Goal: Information Seeking & Learning: Learn about a topic

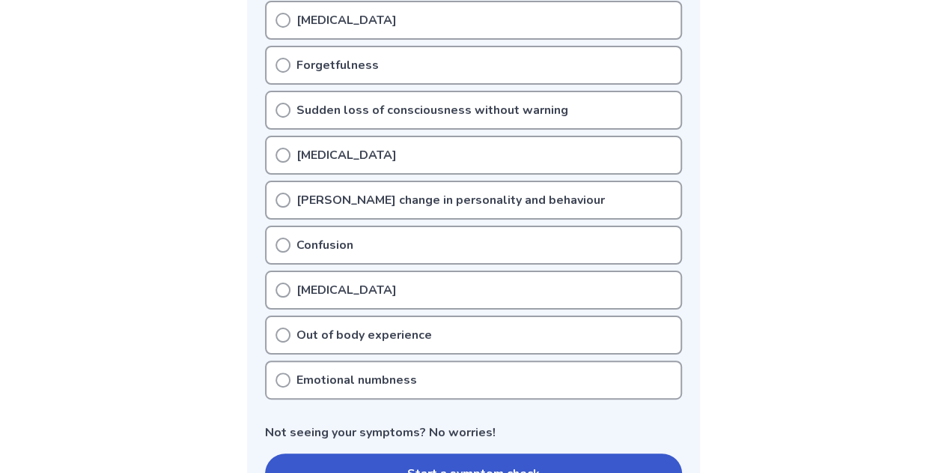
scroll to position [524, 0]
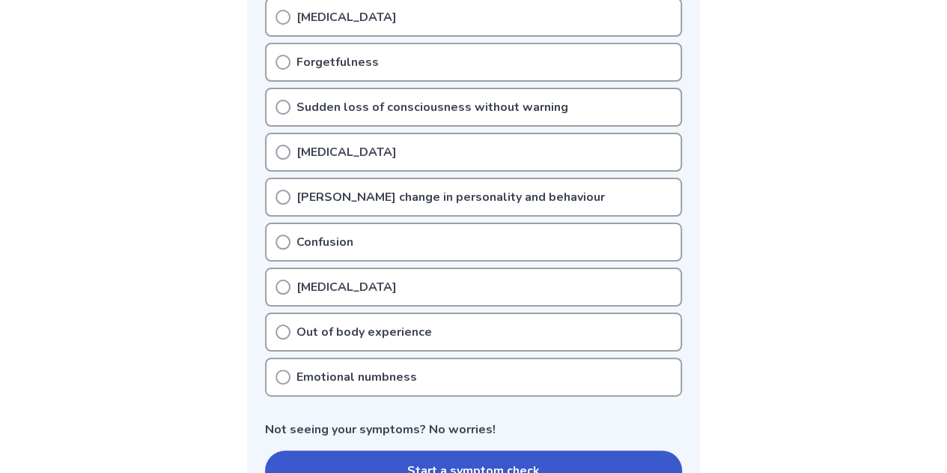
click at [539, 377] on div "Emotional numbness" at bounding box center [473, 376] width 417 height 39
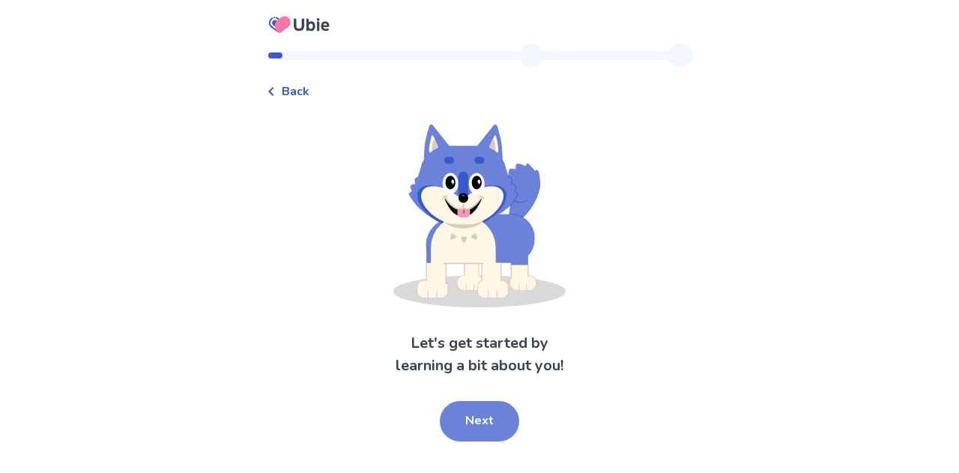
click at [485, 427] on button "Next" at bounding box center [479, 421] width 79 height 40
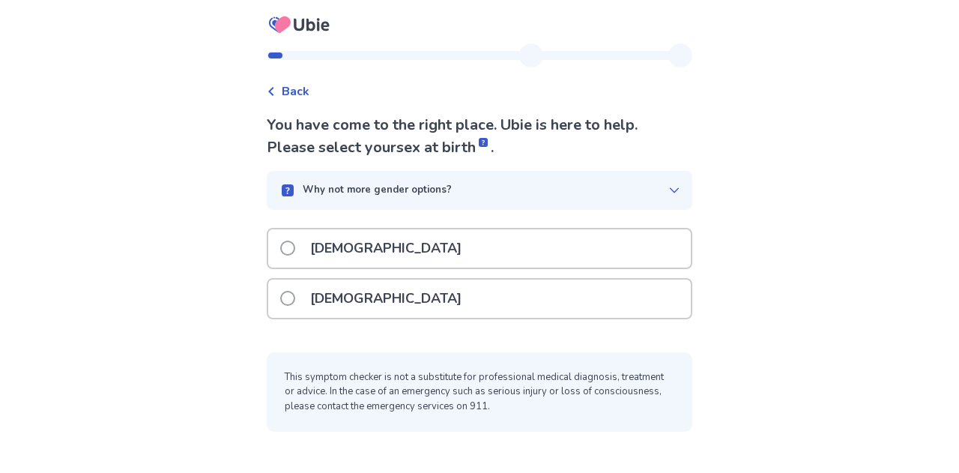
click at [520, 239] on div "[DEMOGRAPHIC_DATA]" at bounding box center [479, 248] width 422 height 38
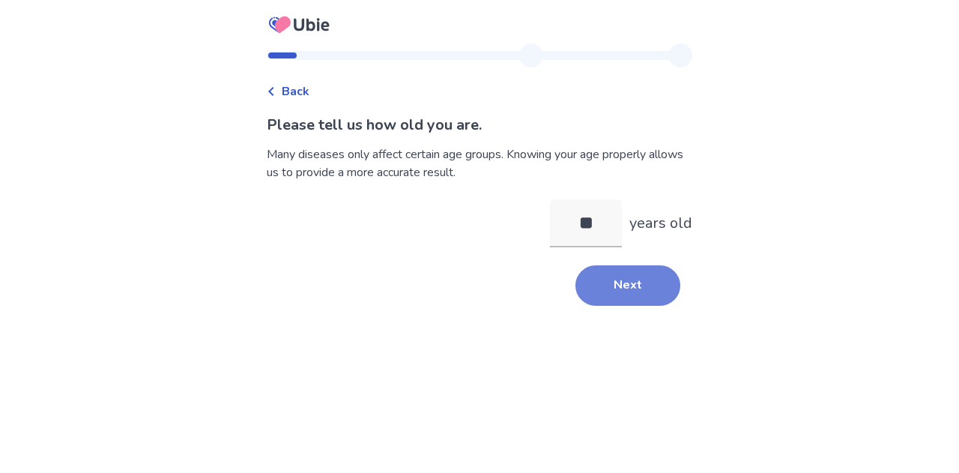
type input "**"
click at [617, 281] on button "Next" at bounding box center [627, 285] width 105 height 40
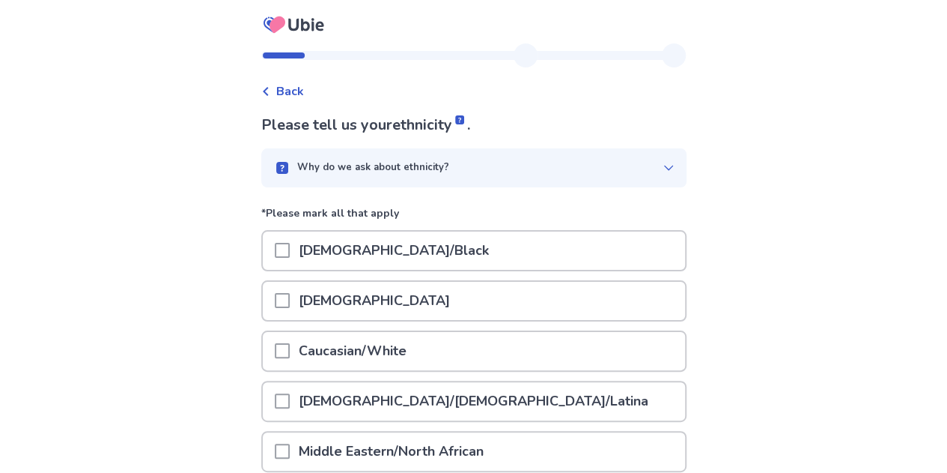
scroll to position [75, 0]
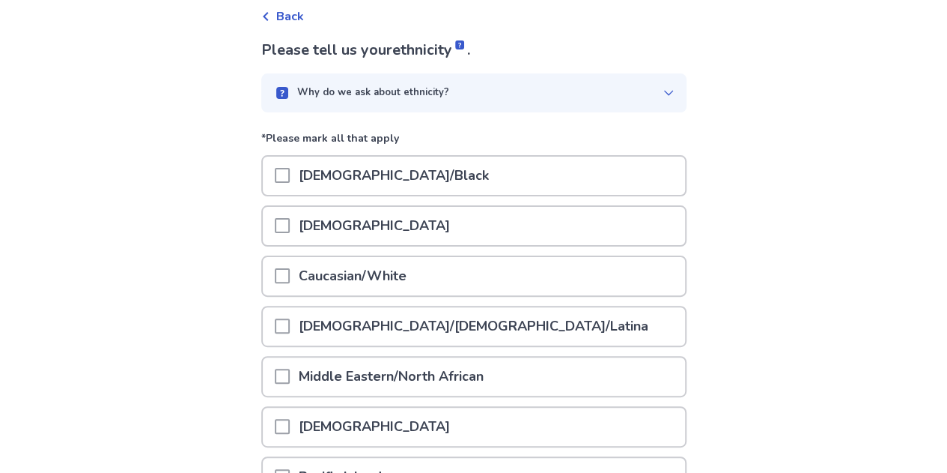
click at [545, 277] on div "Caucasian/White" at bounding box center [474, 276] width 422 height 38
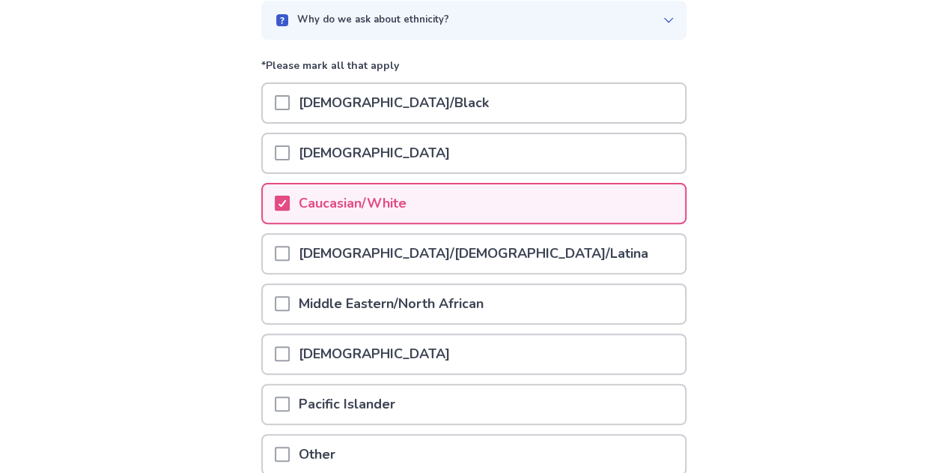
scroll to position [282, 0]
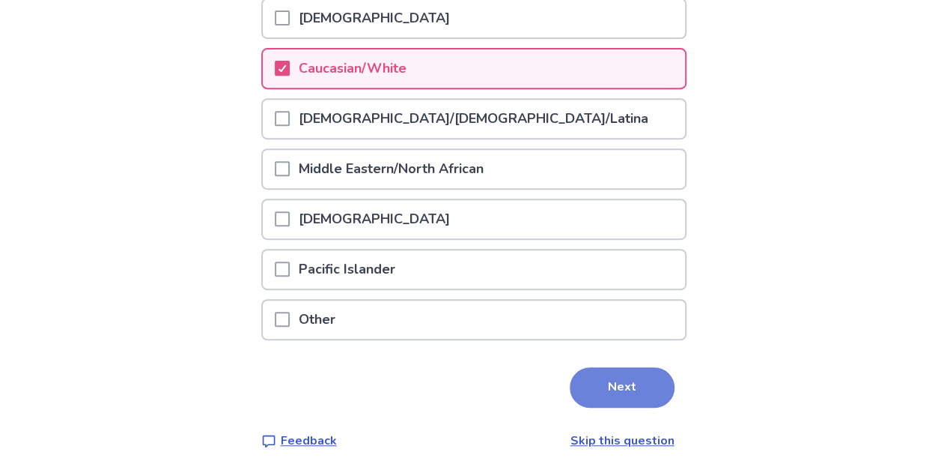
click at [614, 383] on button "Next" at bounding box center [622, 387] width 105 height 40
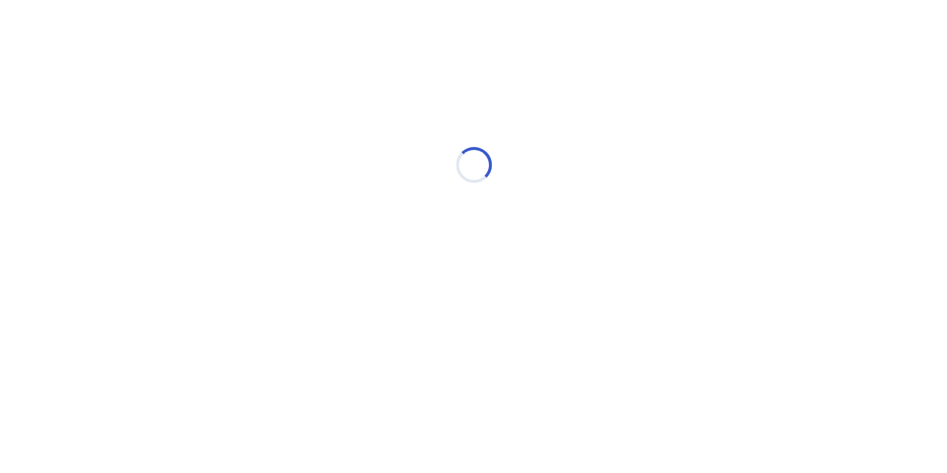
scroll to position [0, 0]
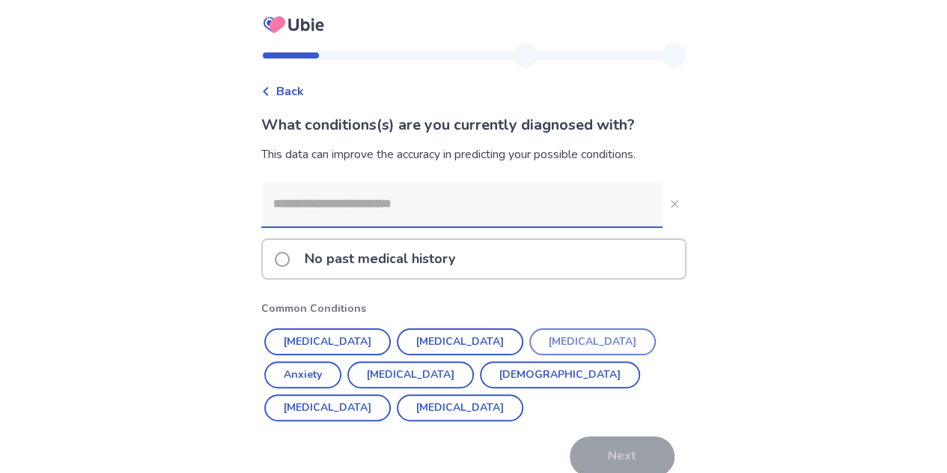
click at [530, 337] on button "[MEDICAL_DATA]" at bounding box center [593, 341] width 127 height 27
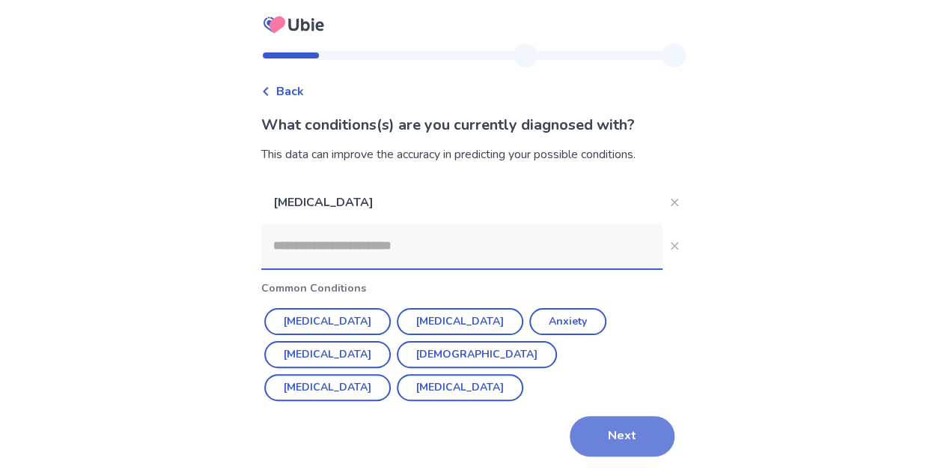
click at [607, 437] on button "Next" at bounding box center [622, 436] width 105 height 40
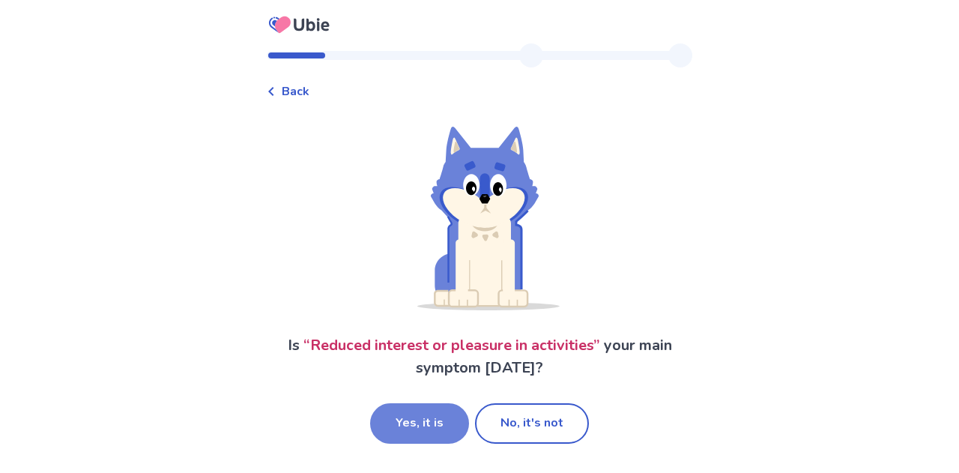
click at [440, 419] on button "Yes, it is" at bounding box center [419, 423] width 99 height 40
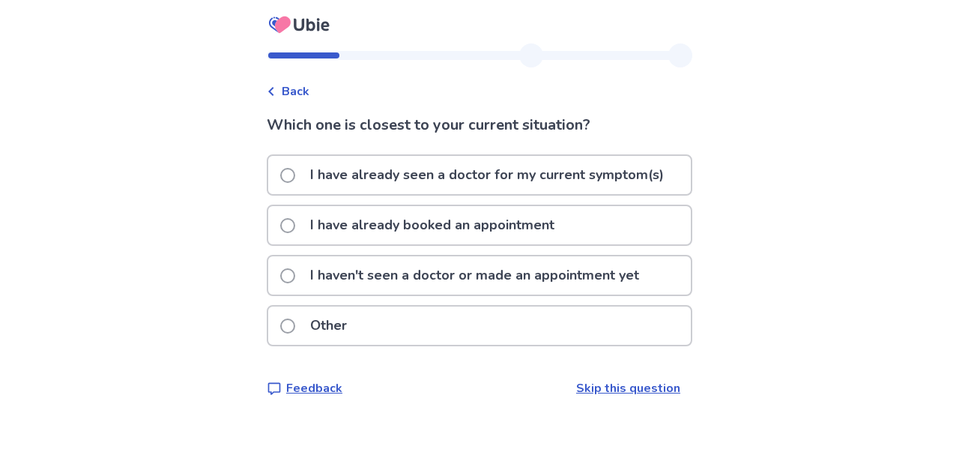
click at [487, 177] on p "I have already seen a doctor for my current symptom(s)" at bounding box center [487, 175] width 372 height 38
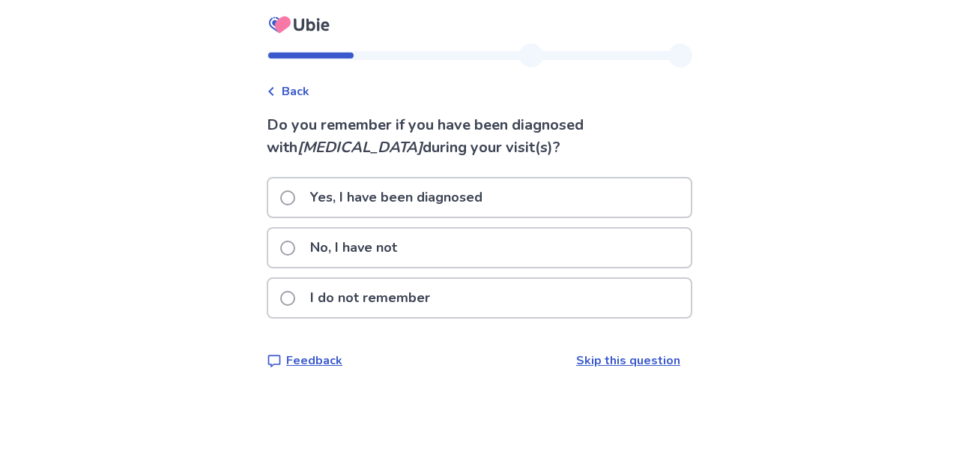
click at [416, 254] on div "No, I have not" at bounding box center [479, 247] width 422 height 38
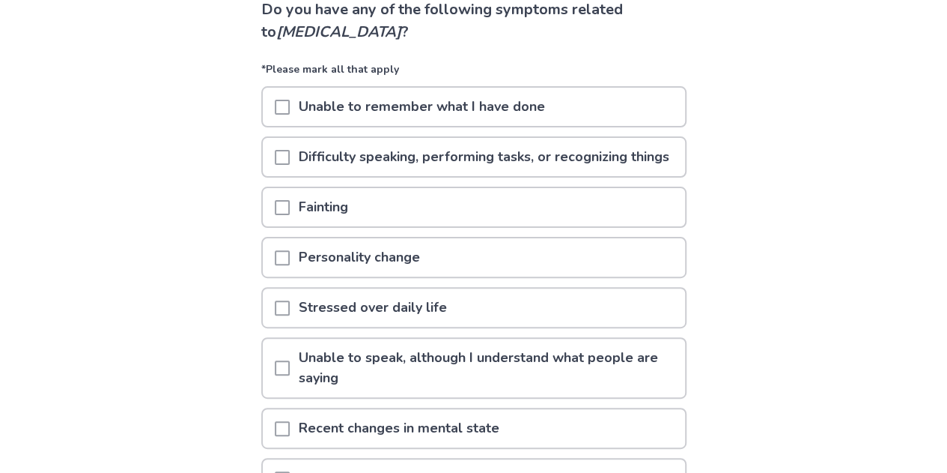
scroll to position [150, 0]
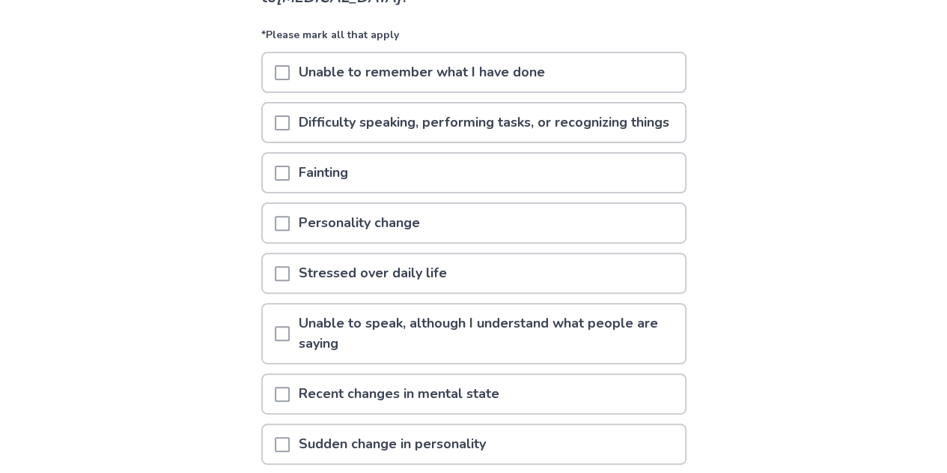
click at [460, 134] on p "Difficulty speaking, performing tasks, or recognizing things" at bounding box center [484, 122] width 389 height 38
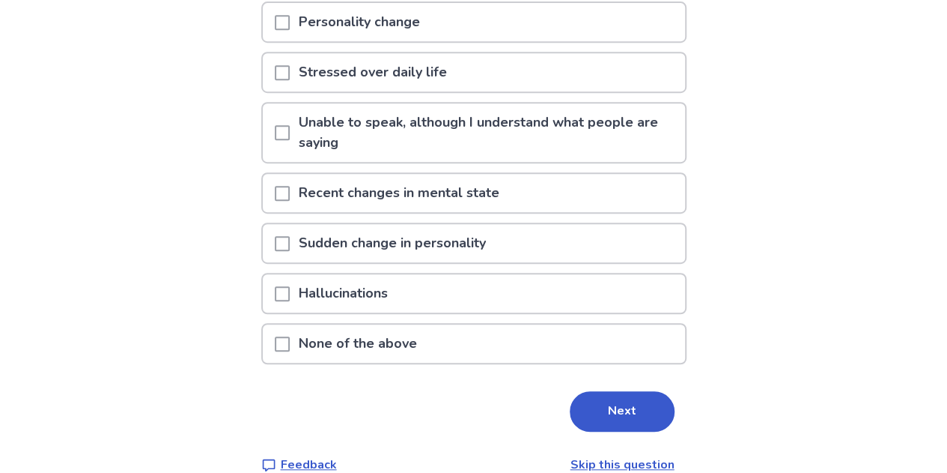
scroll to position [375, 0]
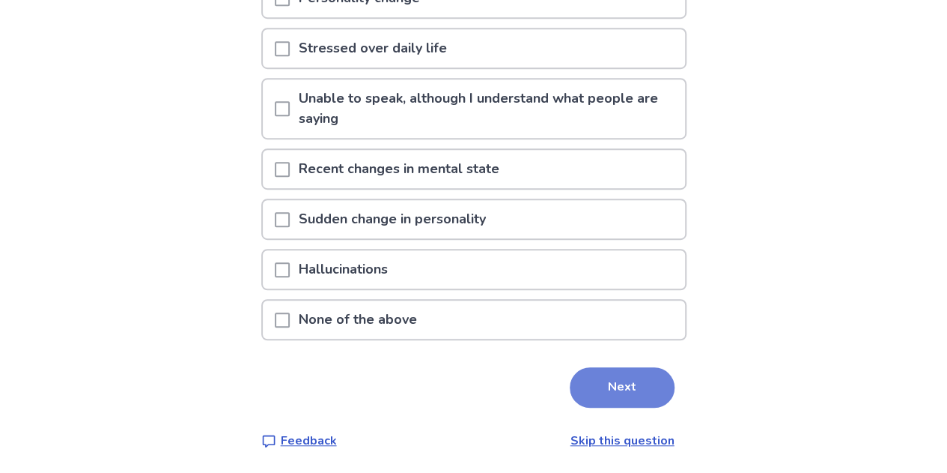
click at [615, 407] on button "Next" at bounding box center [622, 387] width 105 height 40
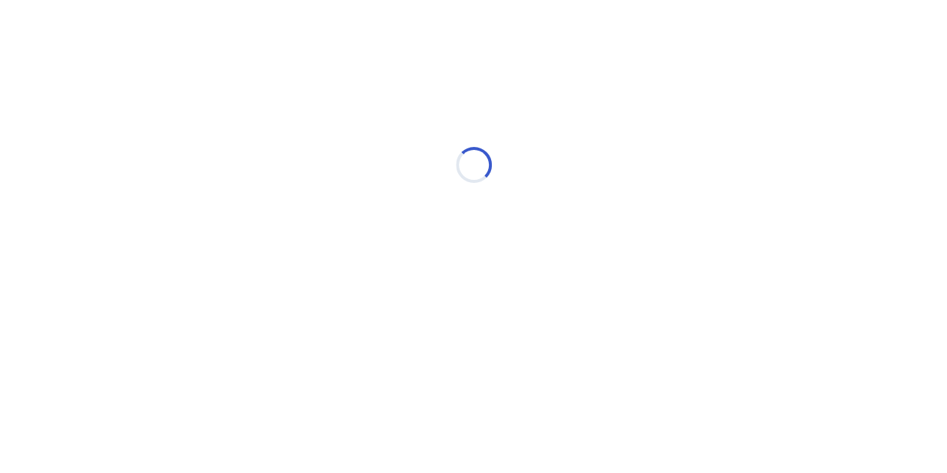
scroll to position [0, 0]
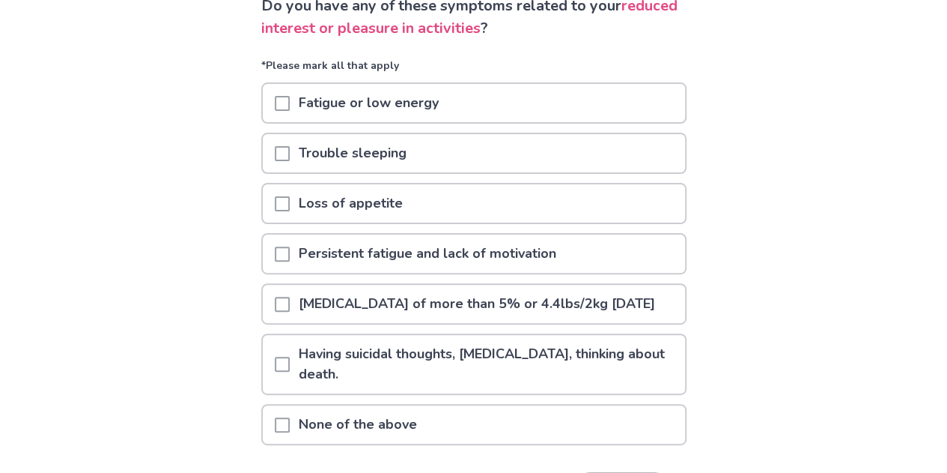
scroll to position [150, 0]
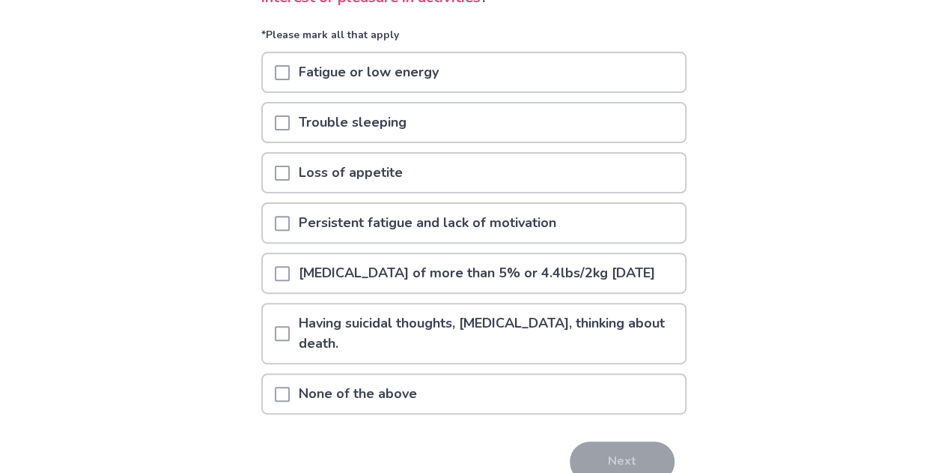
click at [452, 128] on div "Trouble sleeping" at bounding box center [474, 122] width 422 height 38
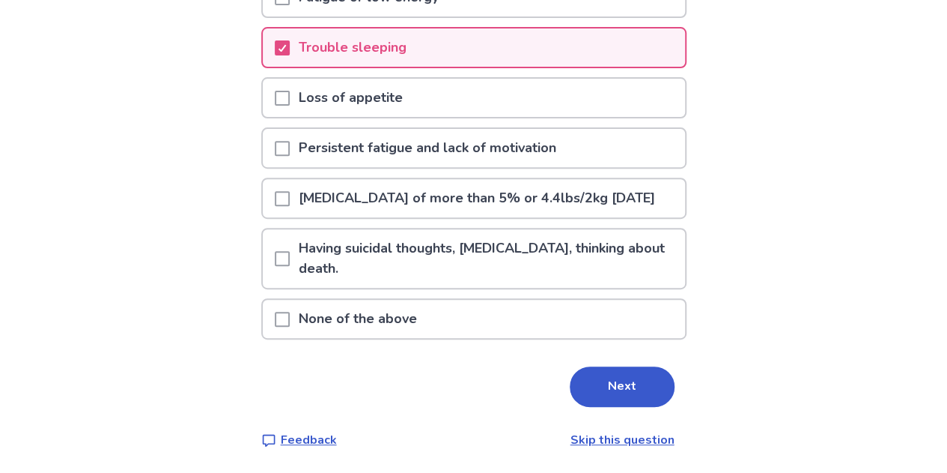
scroll to position [244, 0]
click at [626, 380] on button "Next" at bounding box center [622, 386] width 105 height 40
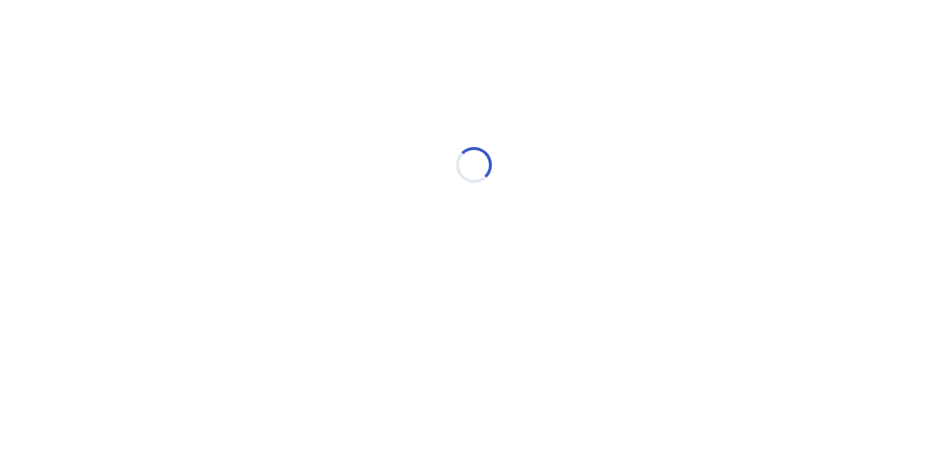
scroll to position [0, 0]
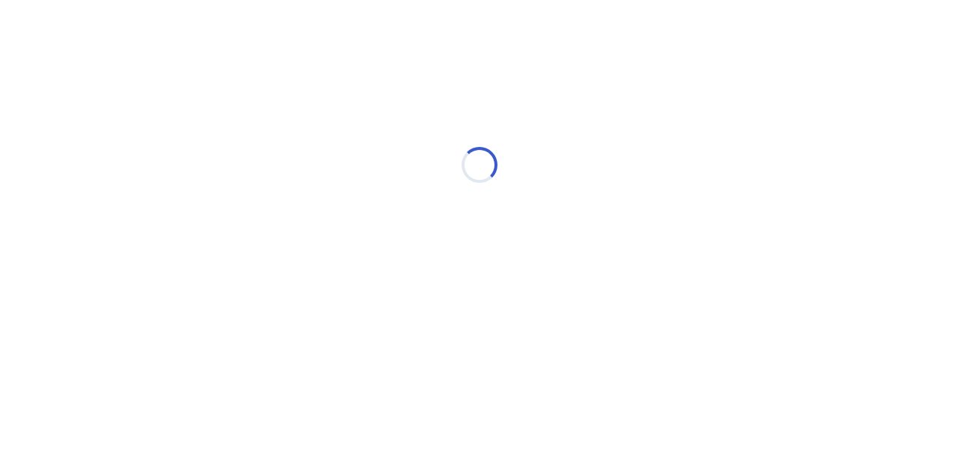
select select "*"
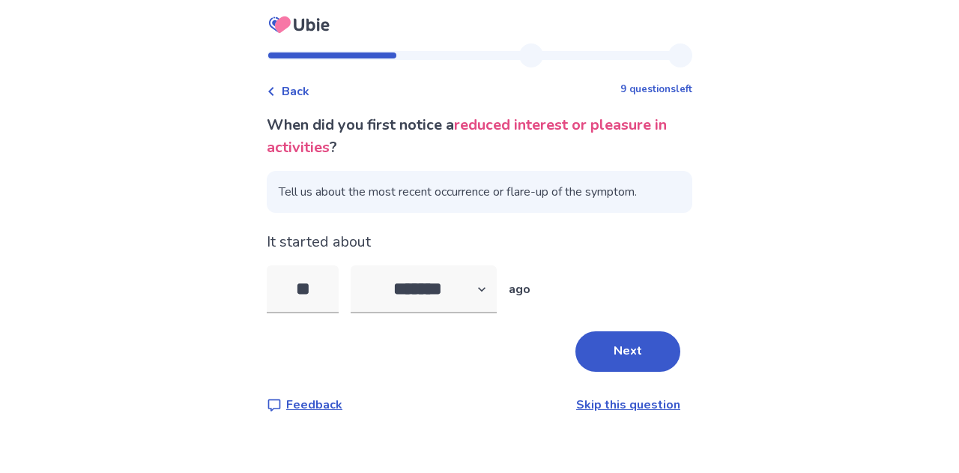
type input "*"
type input "**"
click at [476, 287] on select "******* ****** ******* ******** *******" at bounding box center [424, 289] width 146 height 48
select select "*"
click at [360, 265] on select "******* ****** ******* ******** *******" at bounding box center [424, 289] width 146 height 48
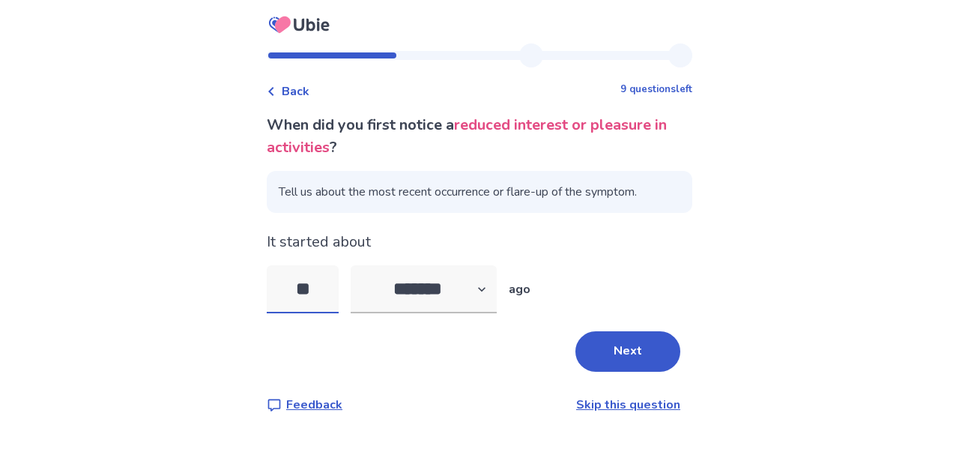
drag, startPoint x: 336, startPoint y: 291, endPoint x: 277, endPoint y: 291, distance: 59.2
click at [281, 291] on input "**" at bounding box center [303, 289] width 72 height 48
type input "**"
click at [616, 350] on button "Next" at bounding box center [627, 351] width 105 height 40
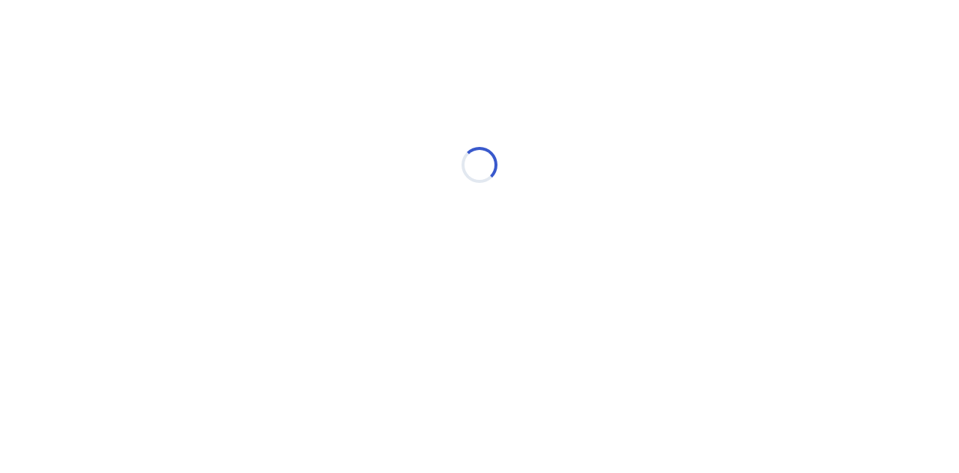
select select "*"
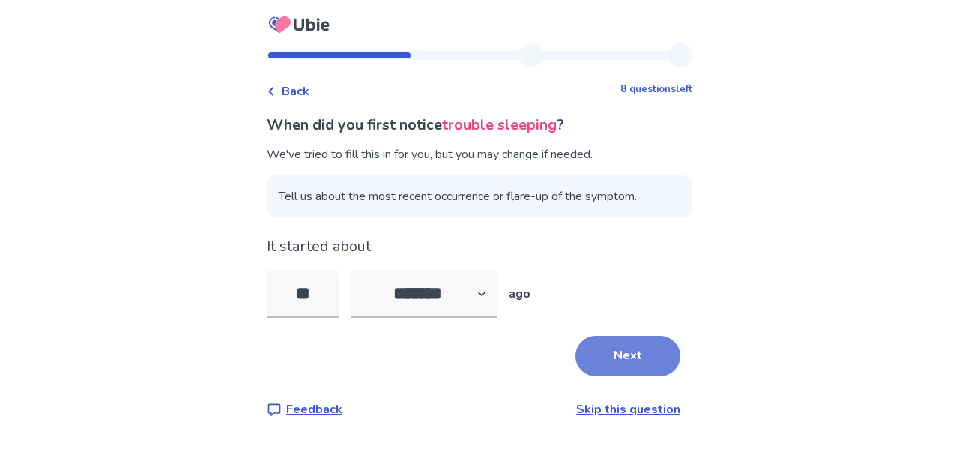
click at [622, 349] on button "Next" at bounding box center [627, 356] width 105 height 40
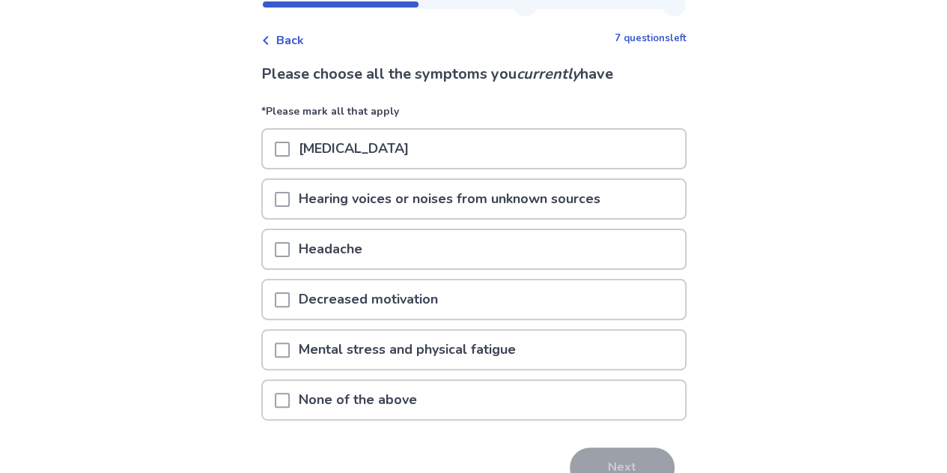
scroll to position [75, 0]
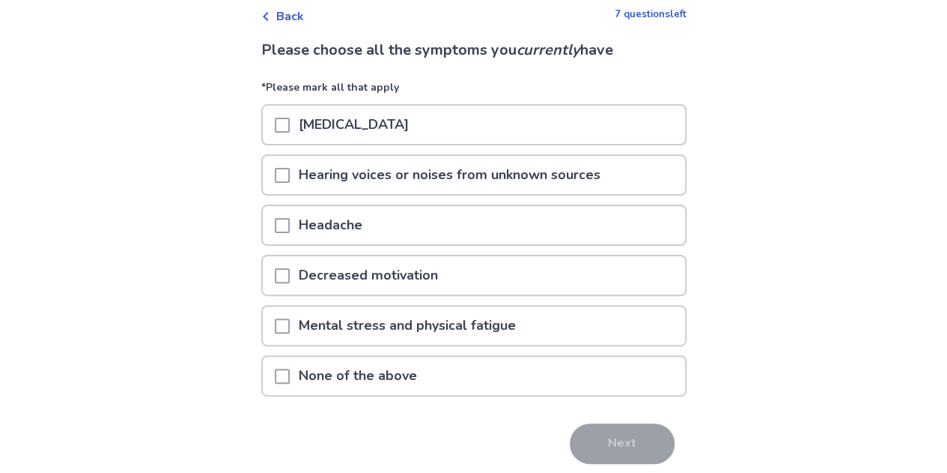
click at [437, 124] on div "[MEDICAL_DATA]" at bounding box center [474, 125] width 422 height 38
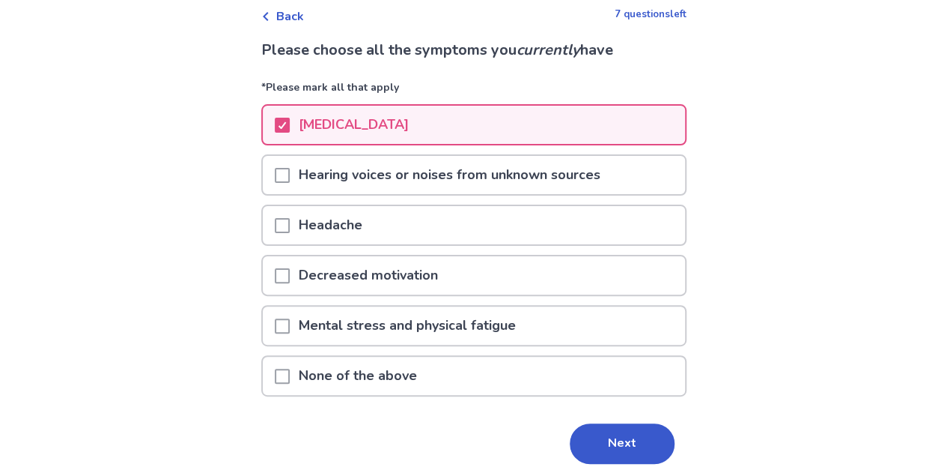
click at [430, 177] on p "Hearing voices or noises from unknown sources" at bounding box center [450, 175] width 320 height 38
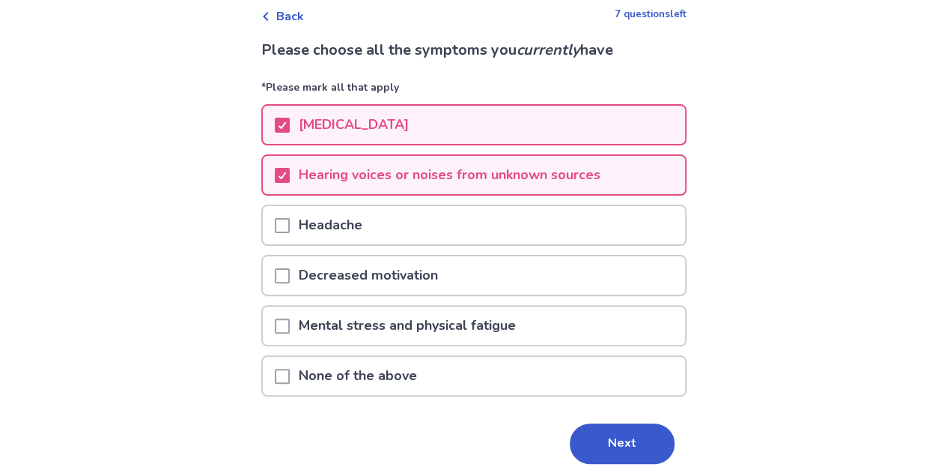
click at [431, 272] on p "Decreased motivation" at bounding box center [368, 275] width 157 height 38
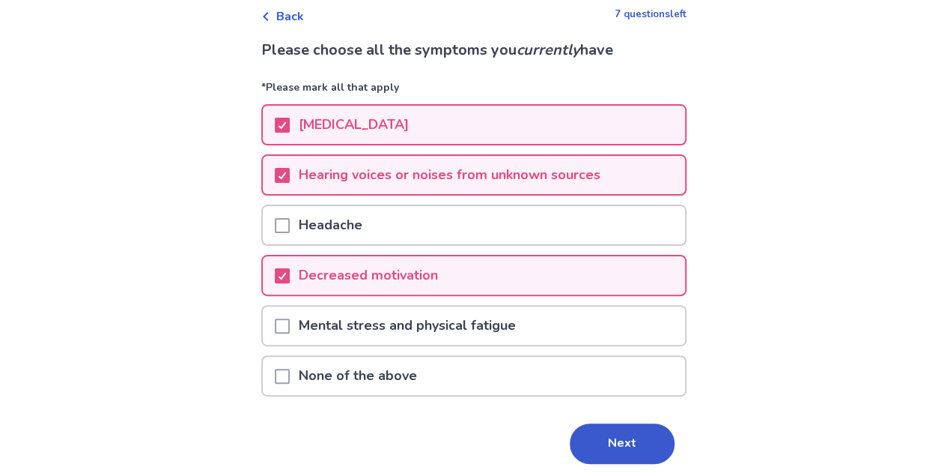
click at [470, 321] on p "Mental stress and physical fatigue" at bounding box center [407, 325] width 235 height 38
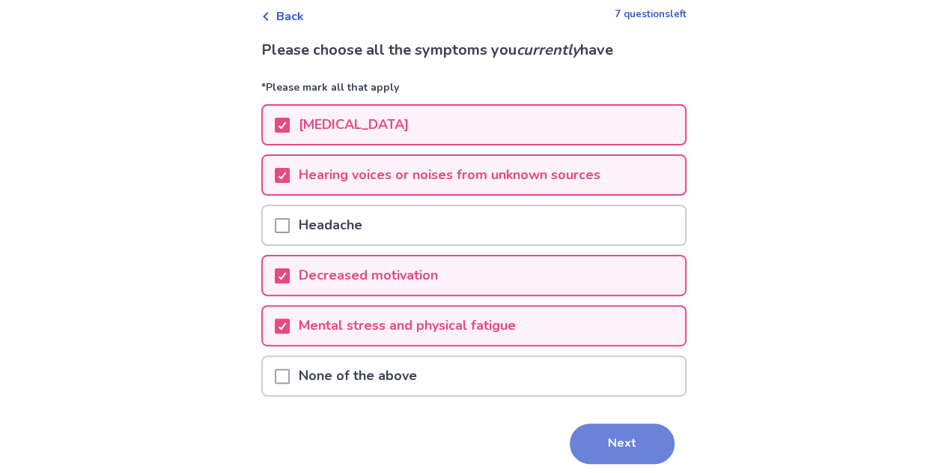
click at [614, 441] on button "Next" at bounding box center [622, 443] width 105 height 40
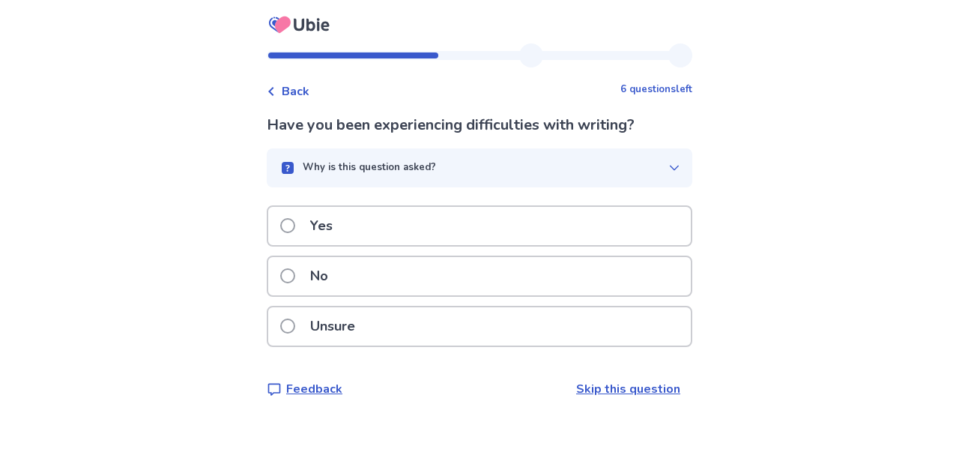
click at [461, 275] on div "No" at bounding box center [479, 276] width 422 height 38
click at [481, 330] on div "Unsure" at bounding box center [479, 326] width 422 height 38
click at [469, 234] on div "Yes" at bounding box center [479, 226] width 422 height 38
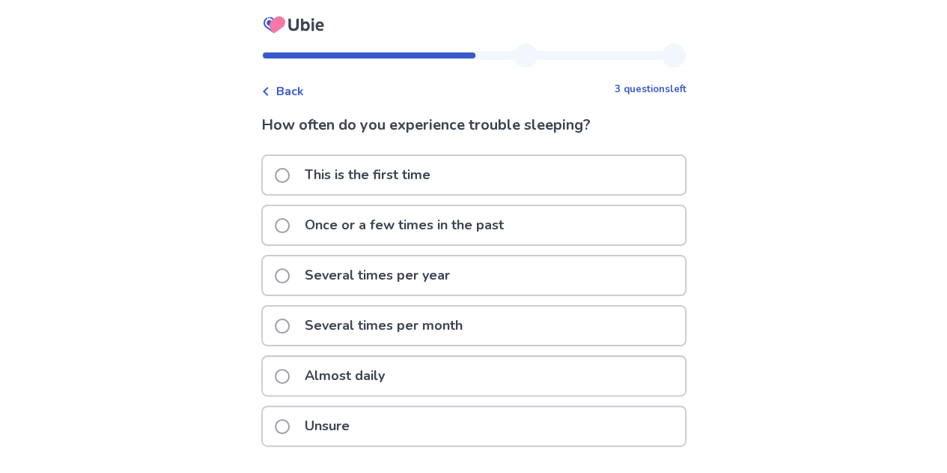
click at [488, 386] on div "Almost daily" at bounding box center [474, 376] width 422 height 38
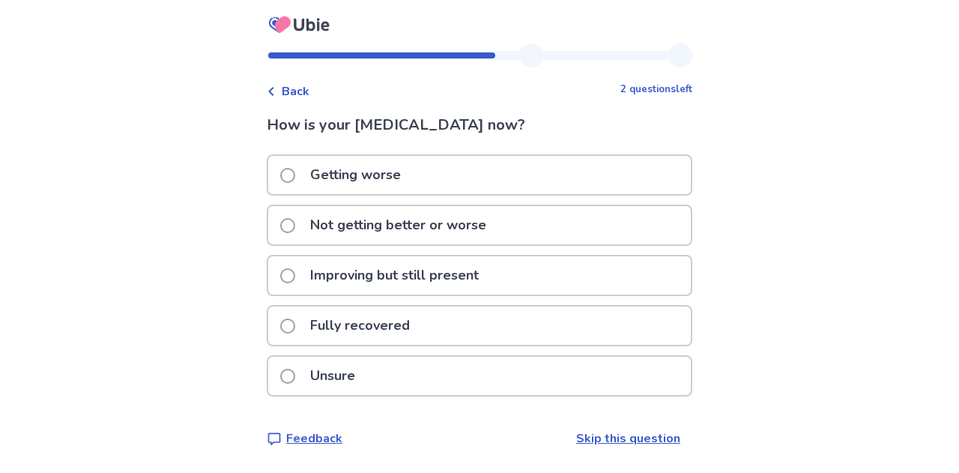
click at [495, 229] on p "Not getting better or worse" at bounding box center [398, 225] width 194 height 38
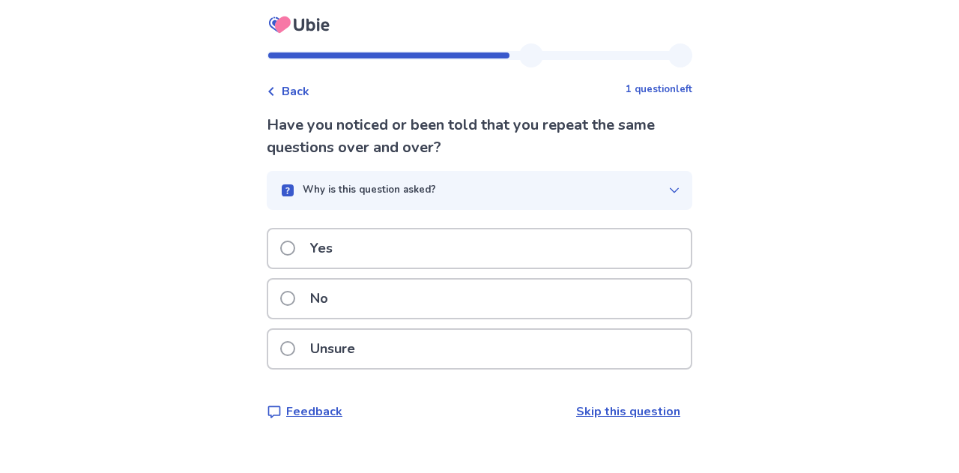
click at [478, 298] on div "No" at bounding box center [479, 298] width 422 height 38
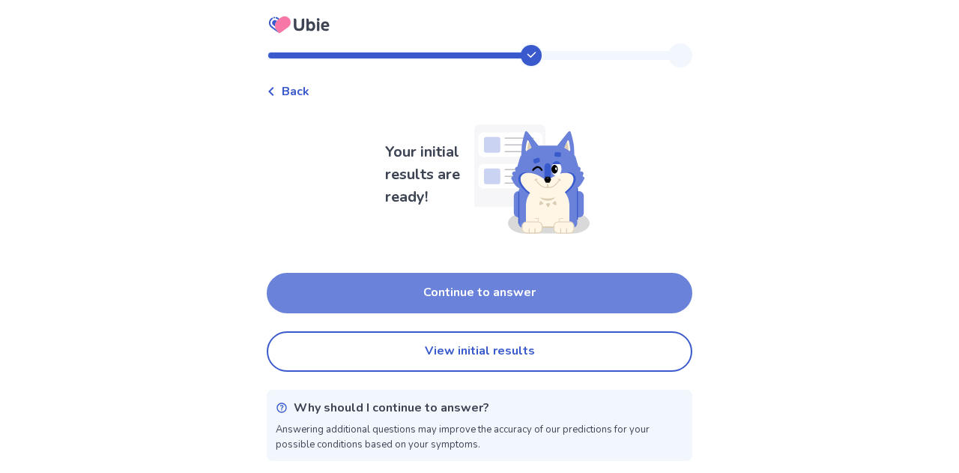
click at [522, 288] on button "Continue to answer" at bounding box center [479, 293] width 425 height 40
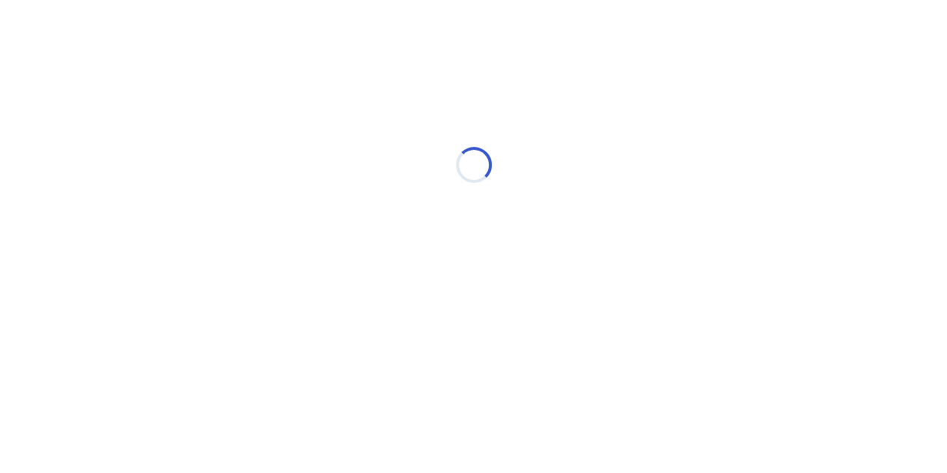
select select "*"
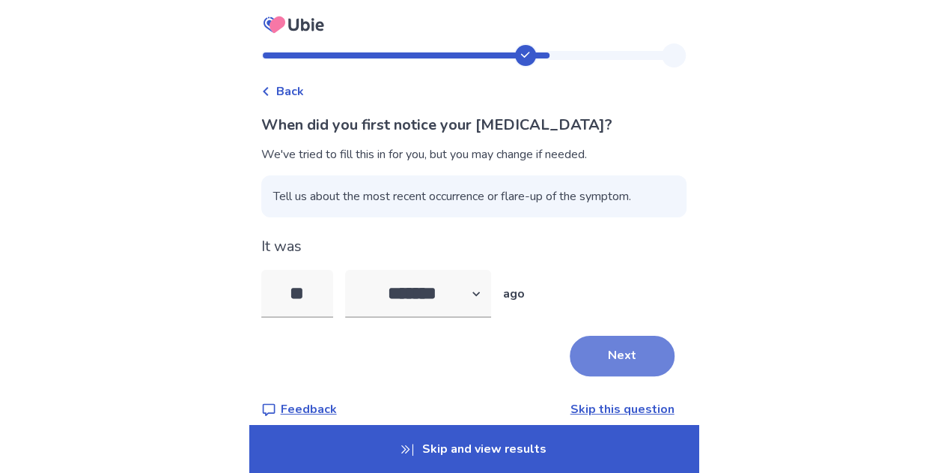
click at [598, 362] on button "Next" at bounding box center [622, 356] width 105 height 40
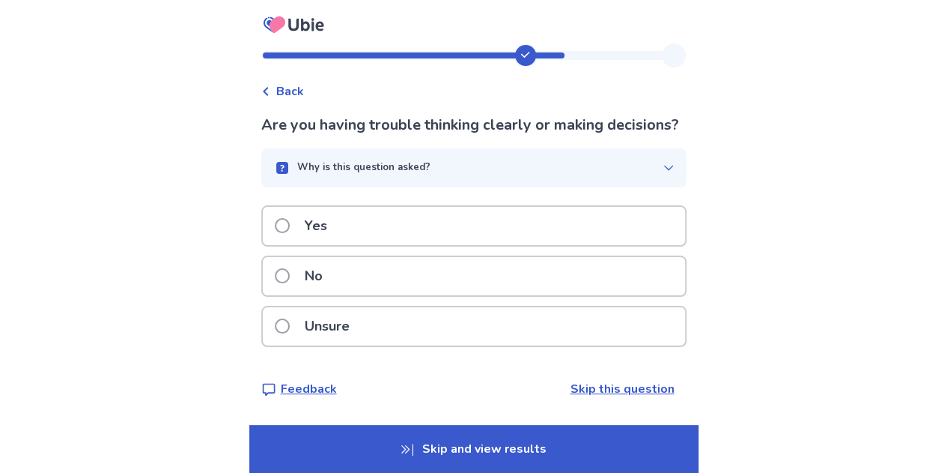
click at [484, 293] on div "No" at bounding box center [474, 276] width 422 height 38
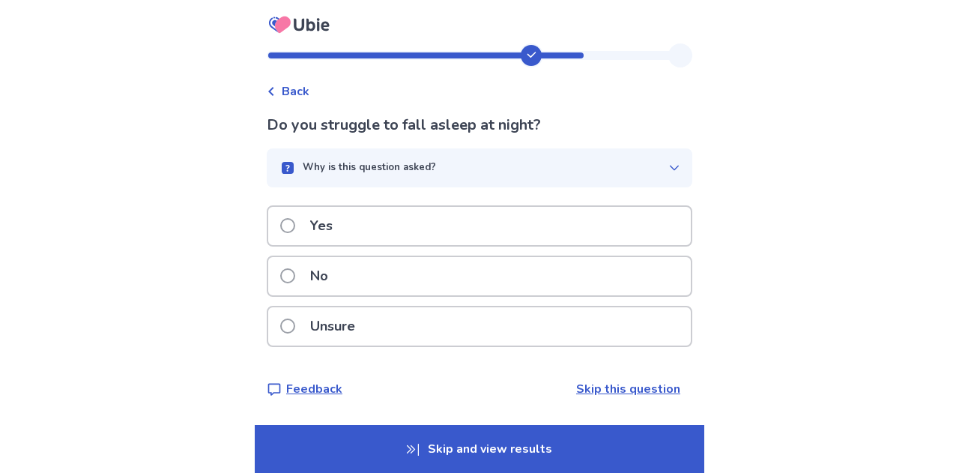
click at [463, 222] on div "Yes" at bounding box center [479, 226] width 422 height 38
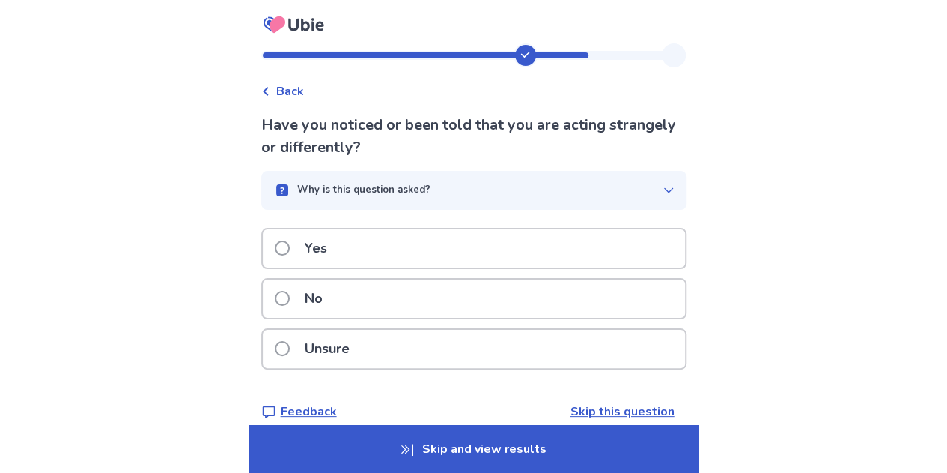
click at [525, 303] on div "No" at bounding box center [474, 298] width 422 height 38
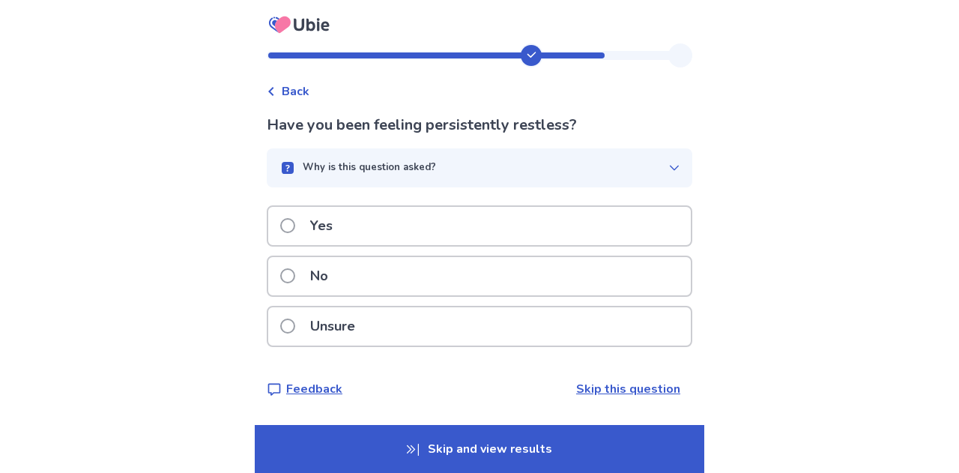
click at [512, 326] on div "Unsure" at bounding box center [479, 326] width 422 height 38
click at [500, 230] on div "Yes" at bounding box center [479, 226] width 422 height 38
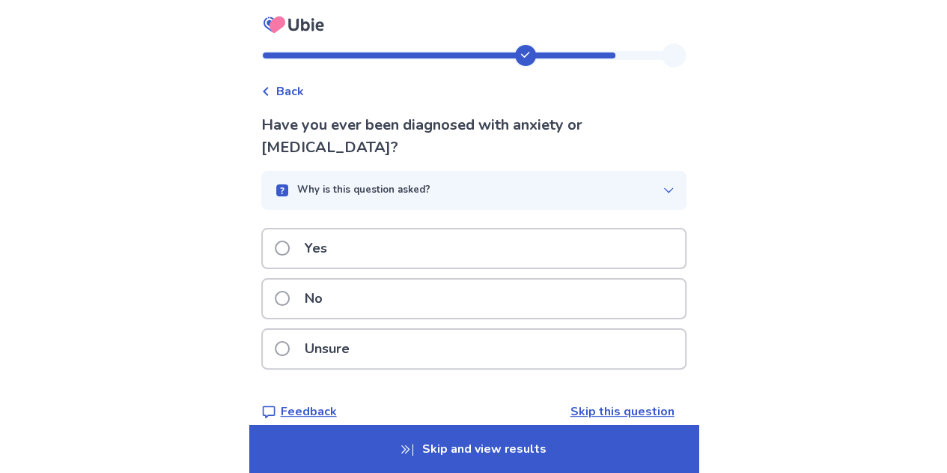
click at [514, 305] on div "No" at bounding box center [474, 298] width 422 height 38
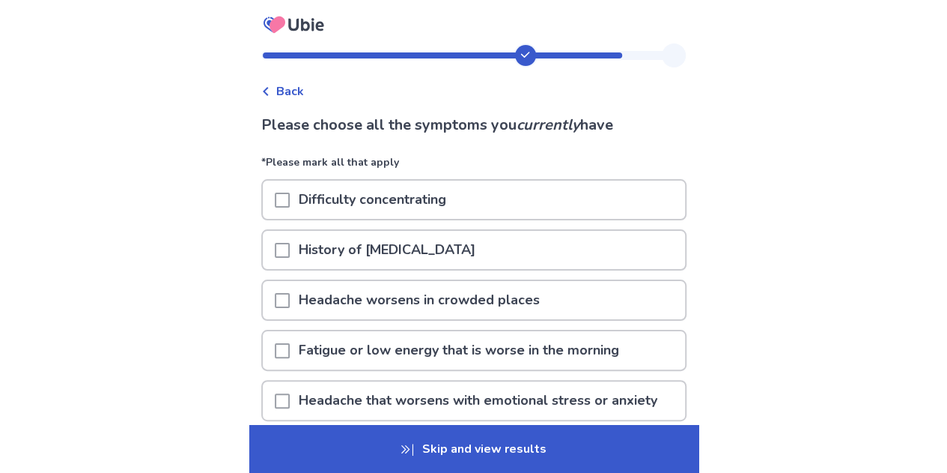
click at [512, 302] on p "Headache worsens in crowded places" at bounding box center [419, 300] width 259 height 38
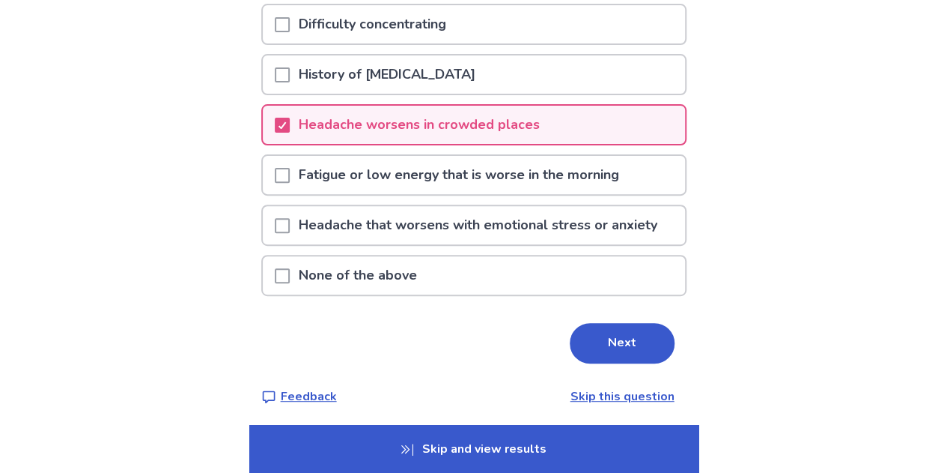
scroll to position [180, 0]
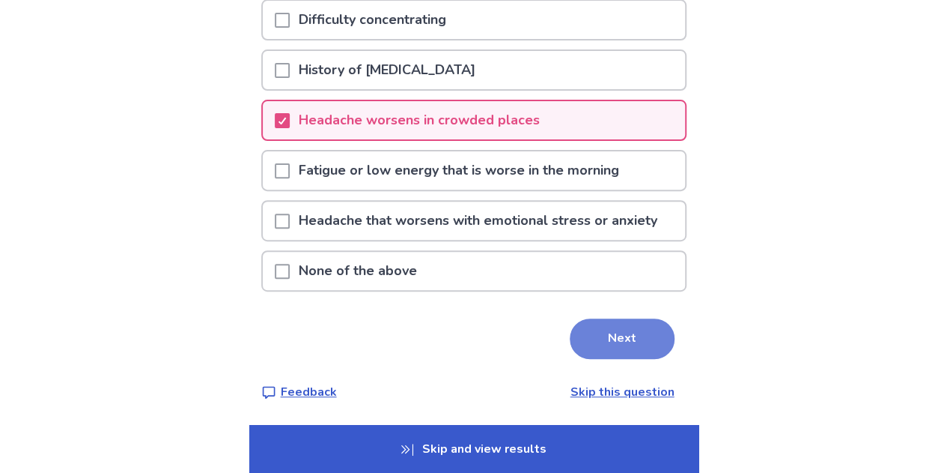
click at [611, 345] on button "Next" at bounding box center [622, 338] width 105 height 40
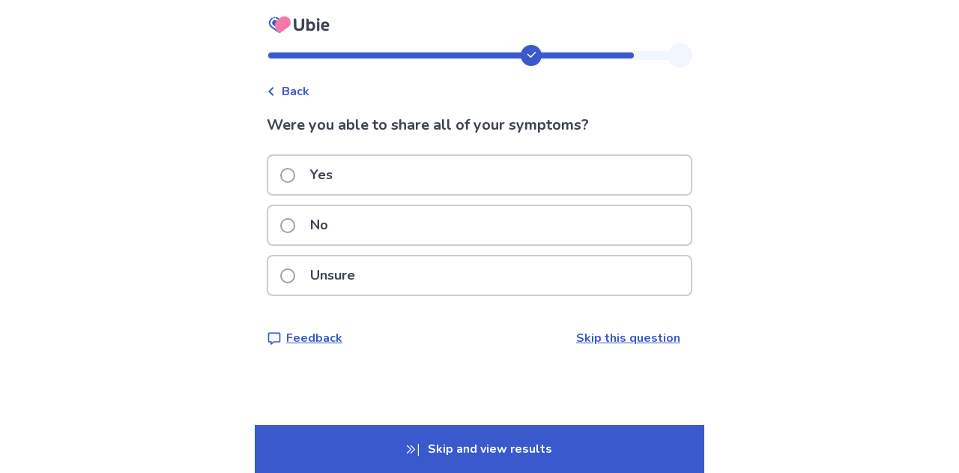
click at [507, 170] on div "Yes" at bounding box center [479, 175] width 422 height 38
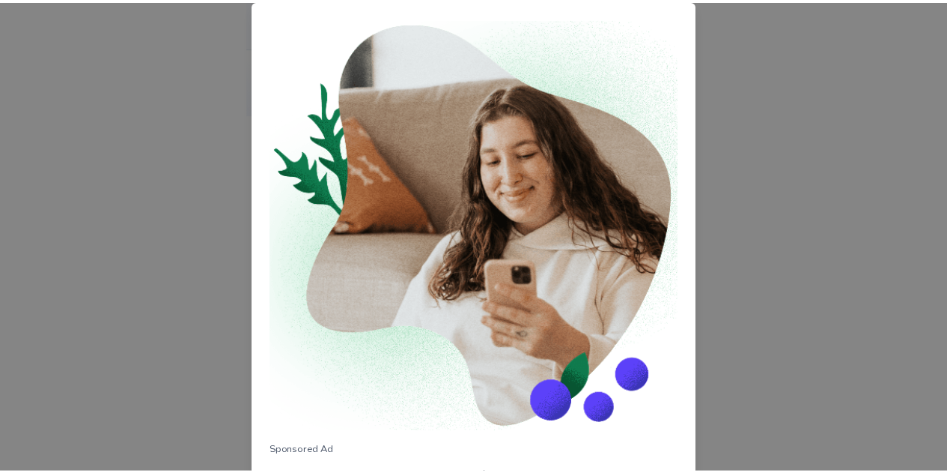
scroll to position [182, 0]
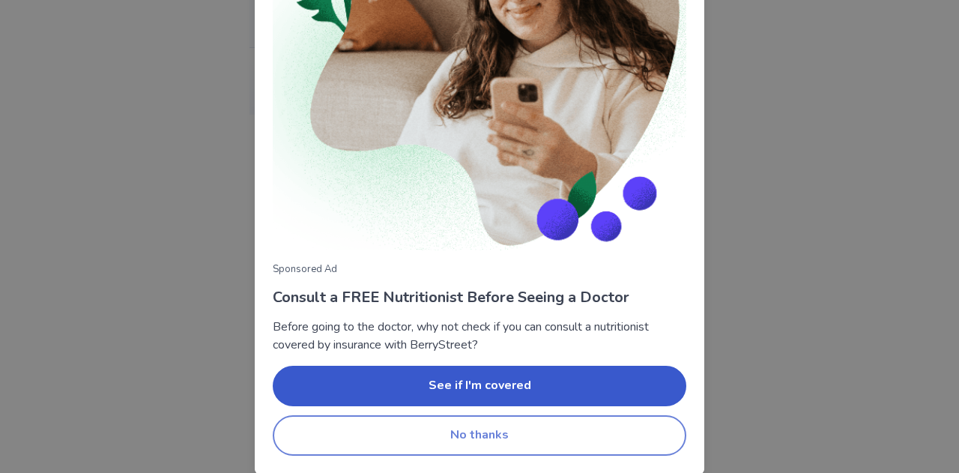
click at [625, 431] on button "No thanks" at bounding box center [479, 435] width 413 height 40
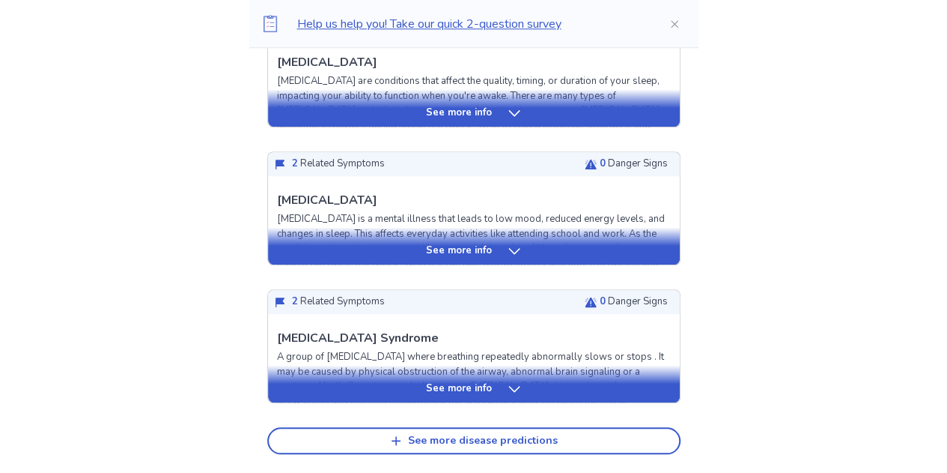
scroll to position [674, 0]
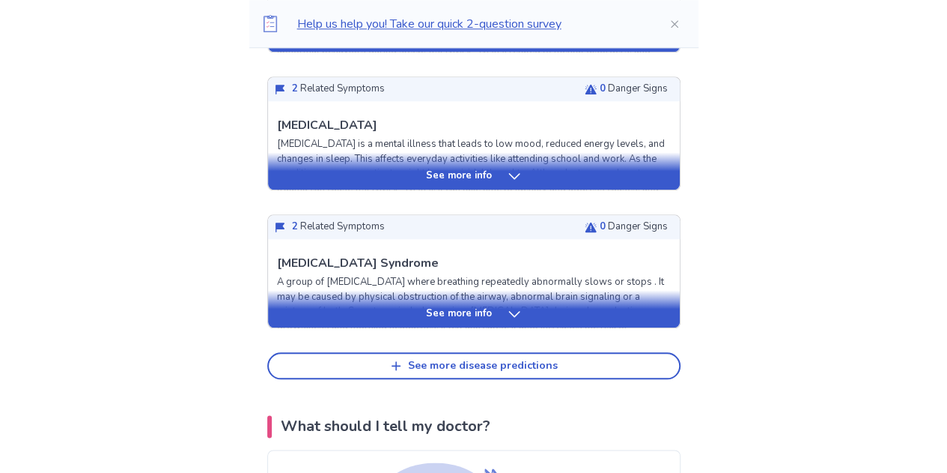
click at [507, 317] on icon at bounding box center [514, 313] width 15 height 15
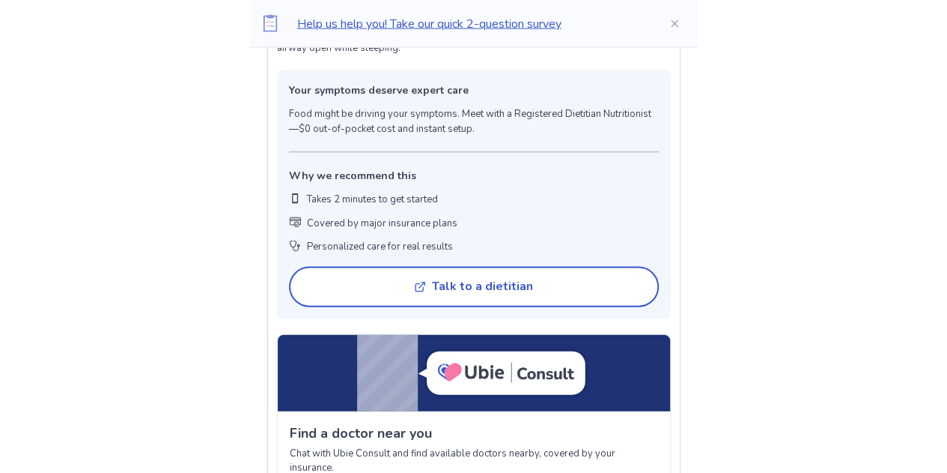
scroll to position [1198, 0]
